Goal: Task Accomplishment & Management: Complete application form

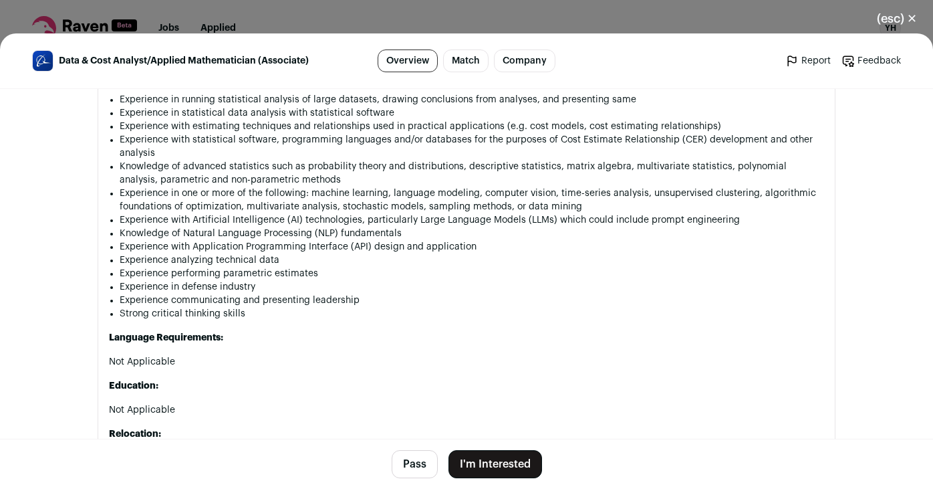
scroll to position [849, 0]
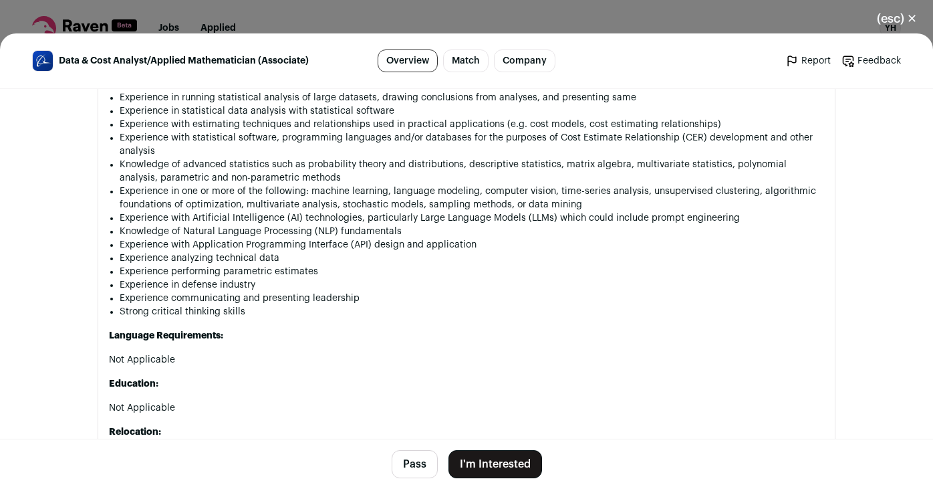
click at [513, 465] on button "I'm Interested" at bounding box center [496, 464] width 94 height 28
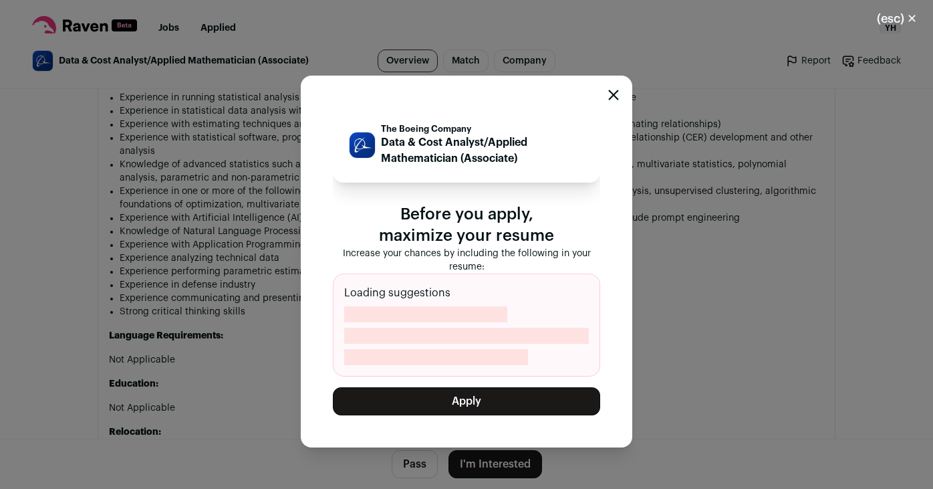
click at [518, 406] on button "Apply" at bounding box center [466, 401] width 267 height 28
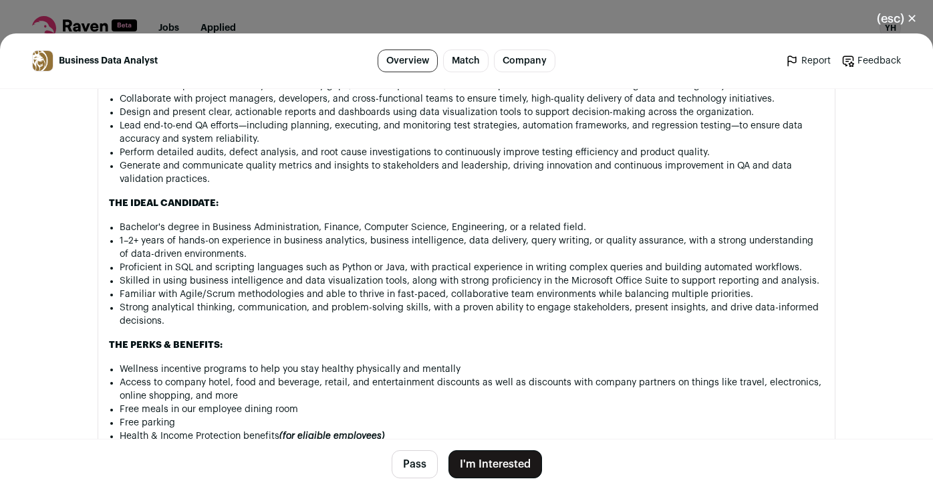
scroll to position [546, 0]
click at [503, 461] on button "I'm Interested" at bounding box center [496, 464] width 94 height 28
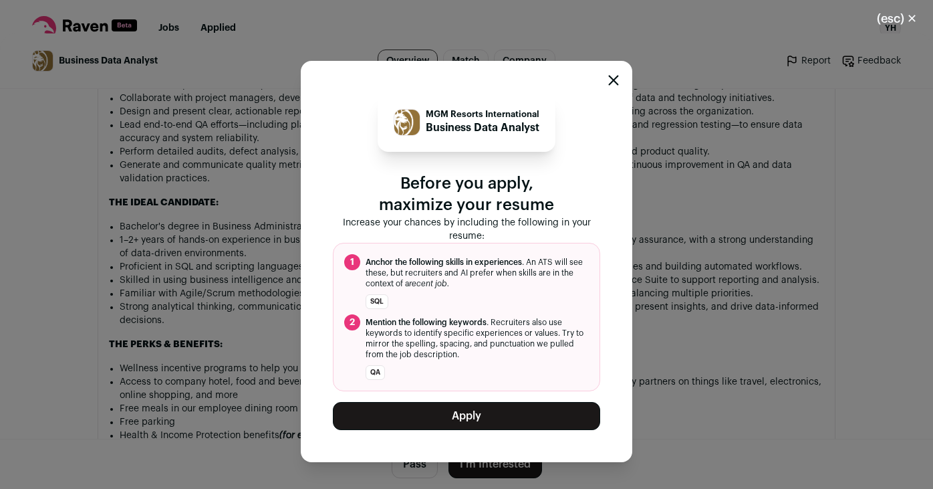
click at [512, 413] on button "Apply" at bounding box center [466, 416] width 267 height 28
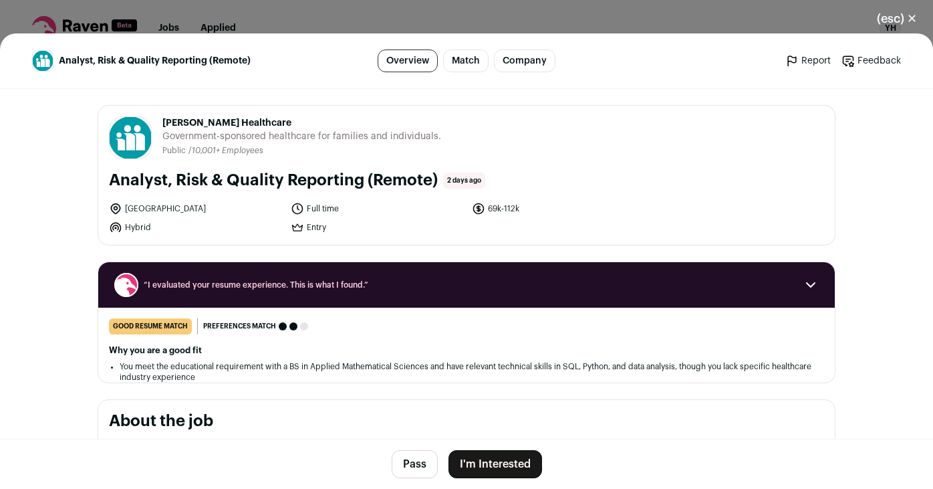
scroll to position [670, 0]
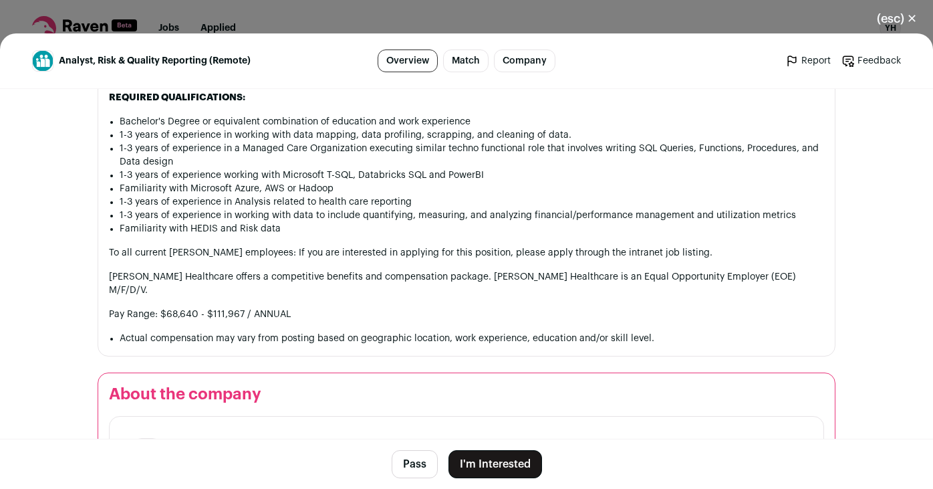
click at [501, 459] on button "I'm Interested" at bounding box center [496, 464] width 94 height 28
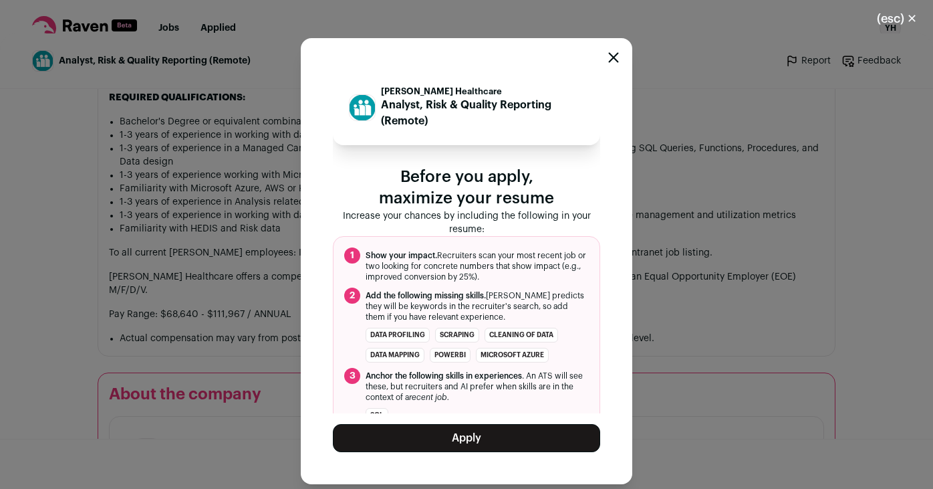
click at [507, 439] on button "Apply" at bounding box center [466, 438] width 267 height 28
